Goal: Navigation & Orientation: Find specific page/section

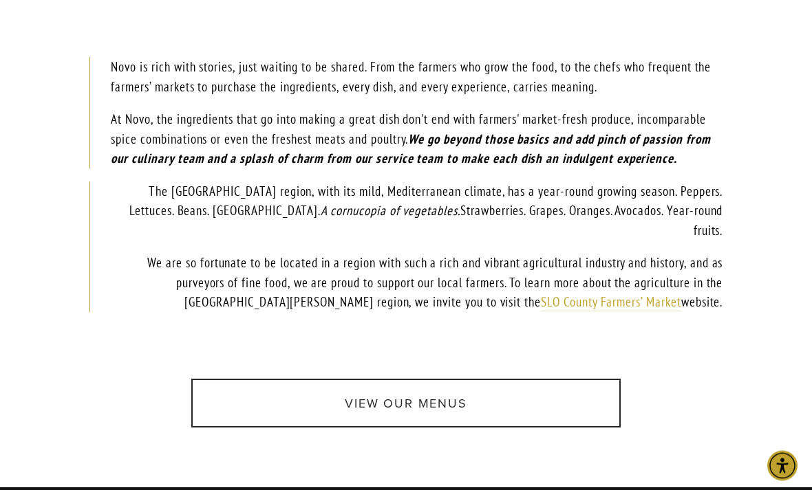
scroll to position [724, 0]
click at [581, 294] on link "SLO County Farmers’ Market" at bounding box center [611, 303] width 140 height 18
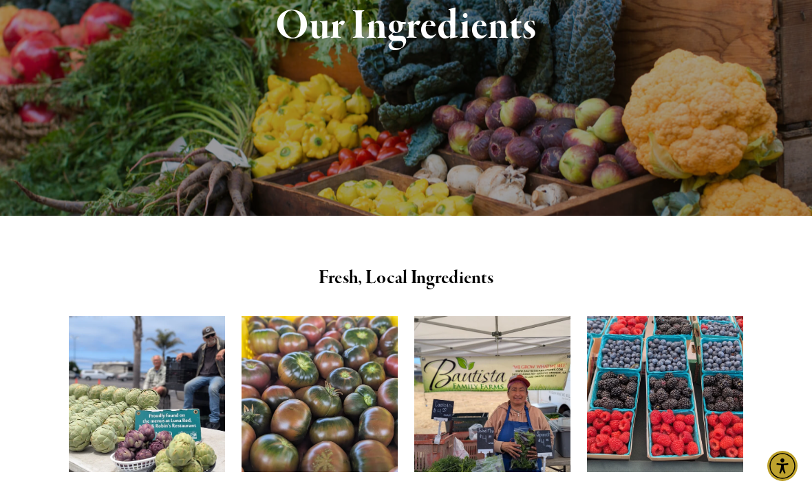
scroll to position [0, 0]
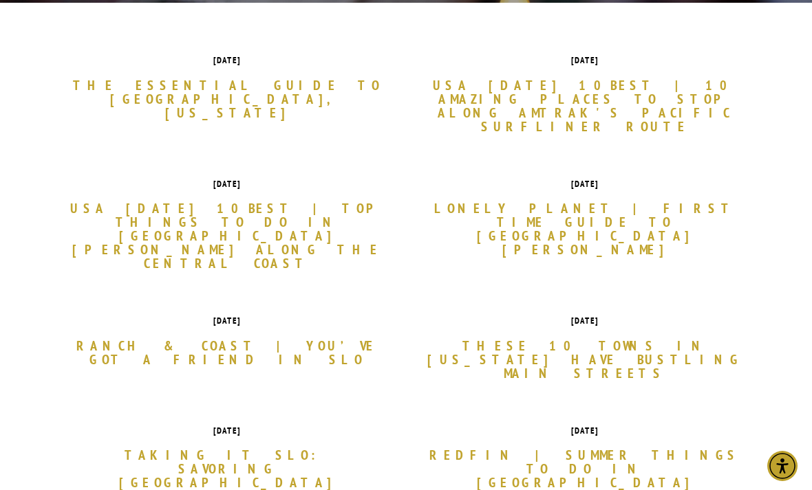
scroll to position [440, 0]
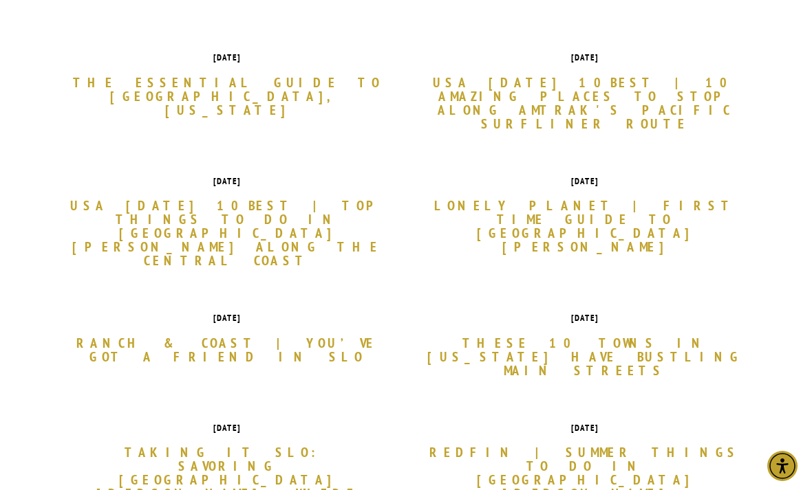
click at [525, 336] on link "These 10 Towns in [US_STATE] Have Bustling Main Streets" at bounding box center [584, 356] width 316 height 41
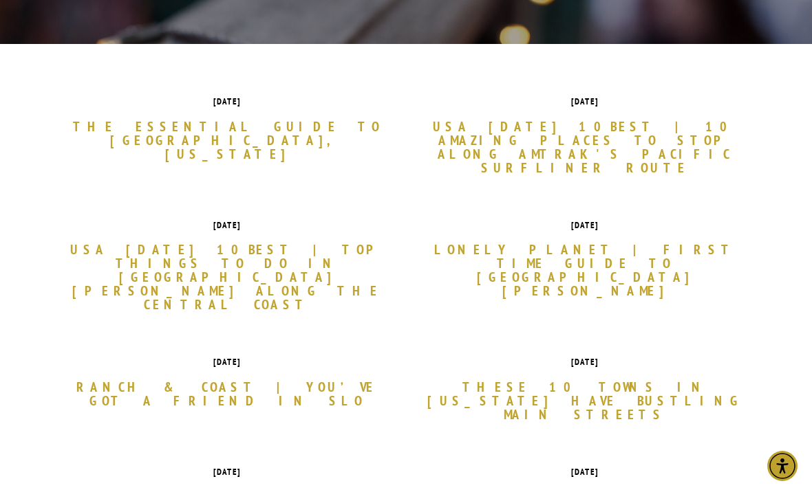
scroll to position [393, 0]
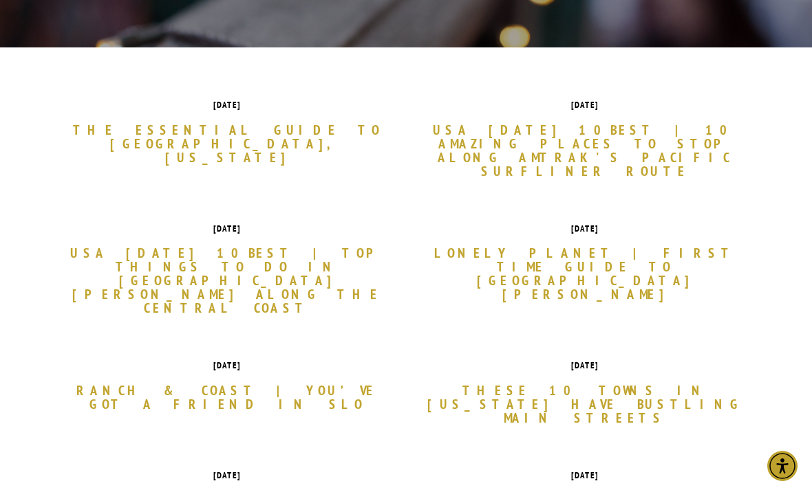
click at [279, 384] on link "Ranch & Coast | You’ve Got a Friend in SLO" at bounding box center [227, 398] width 316 height 28
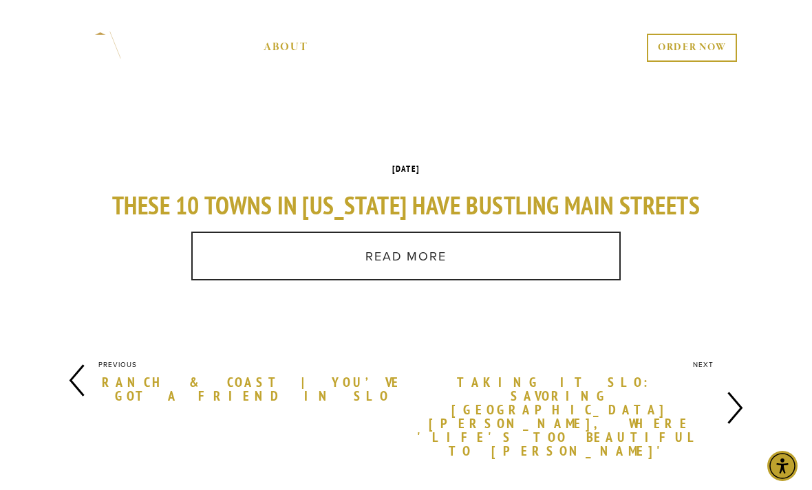
click at [404, 256] on link "Read More" at bounding box center [405, 256] width 429 height 49
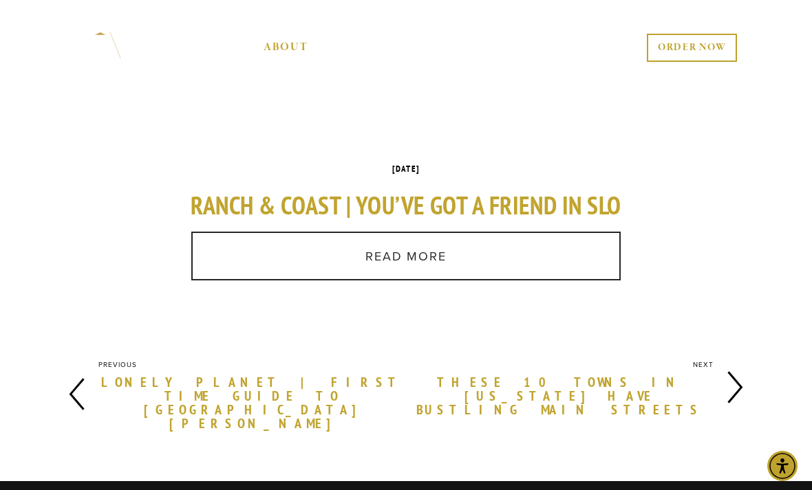
click at [396, 256] on link "Read More" at bounding box center [405, 256] width 429 height 49
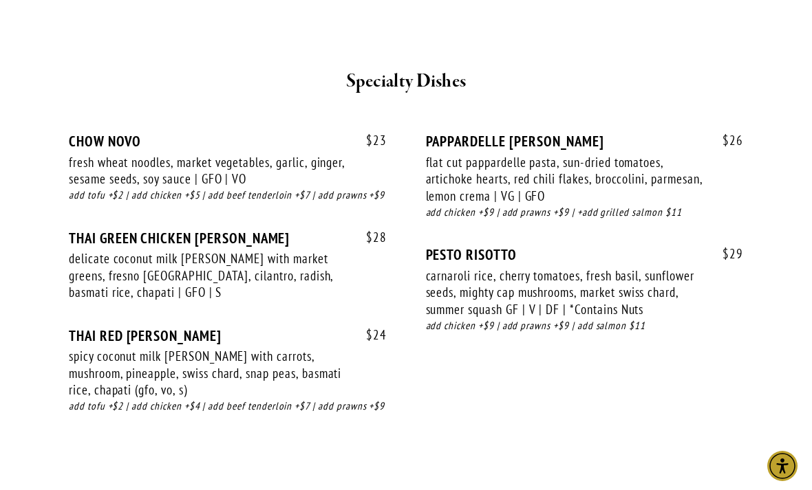
scroll to position [2104, 0]
